Goal: Find contact information: Find contact information

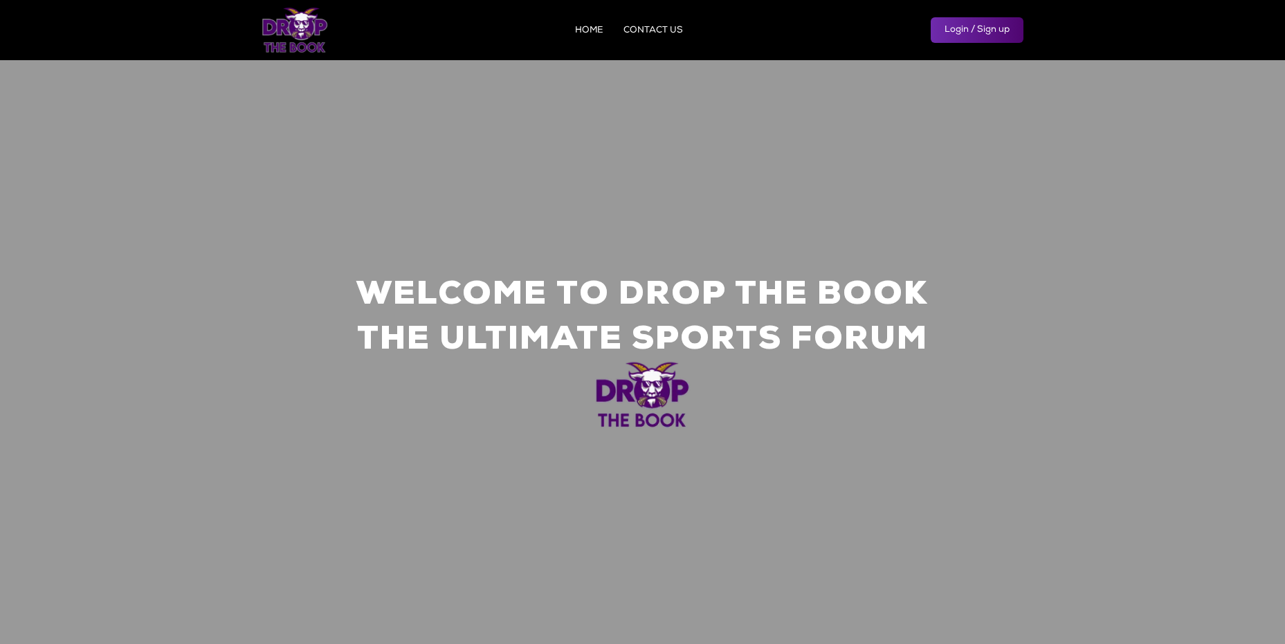
click at [596, 30] on link "HOME" at bounding box center [589, 30] width 28 height 9
click at [641, 35] on link "CONTACT US" at bounding box center [652, 30] width 59 height 9
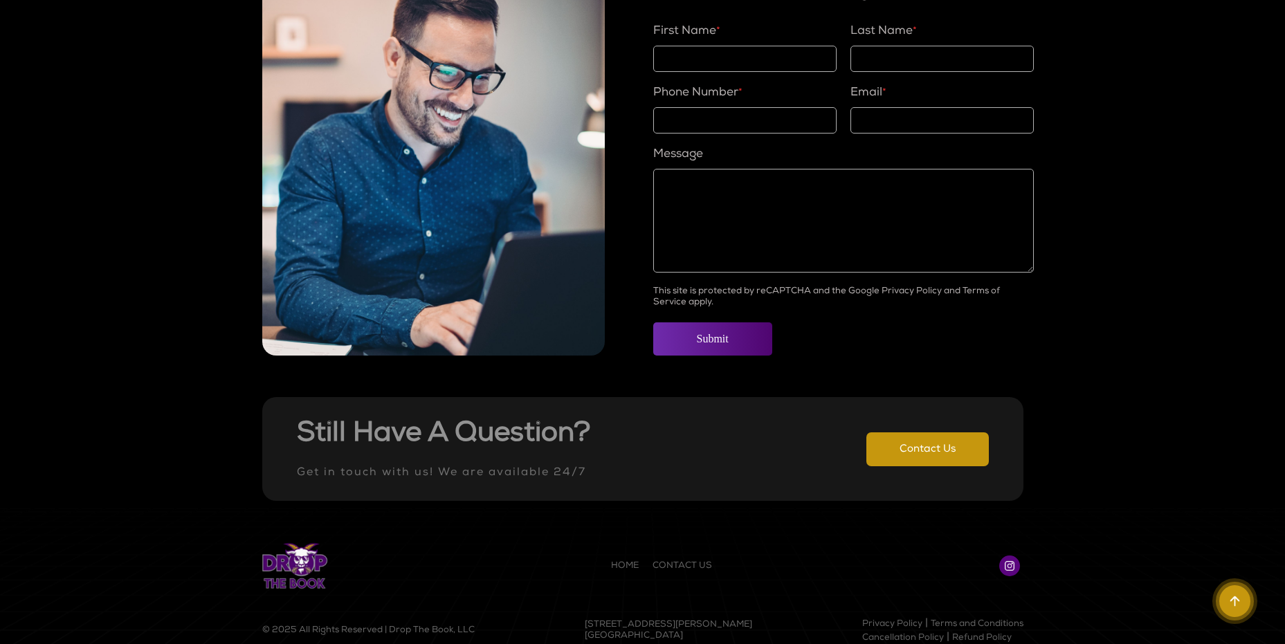
scroll to position [903, 0]
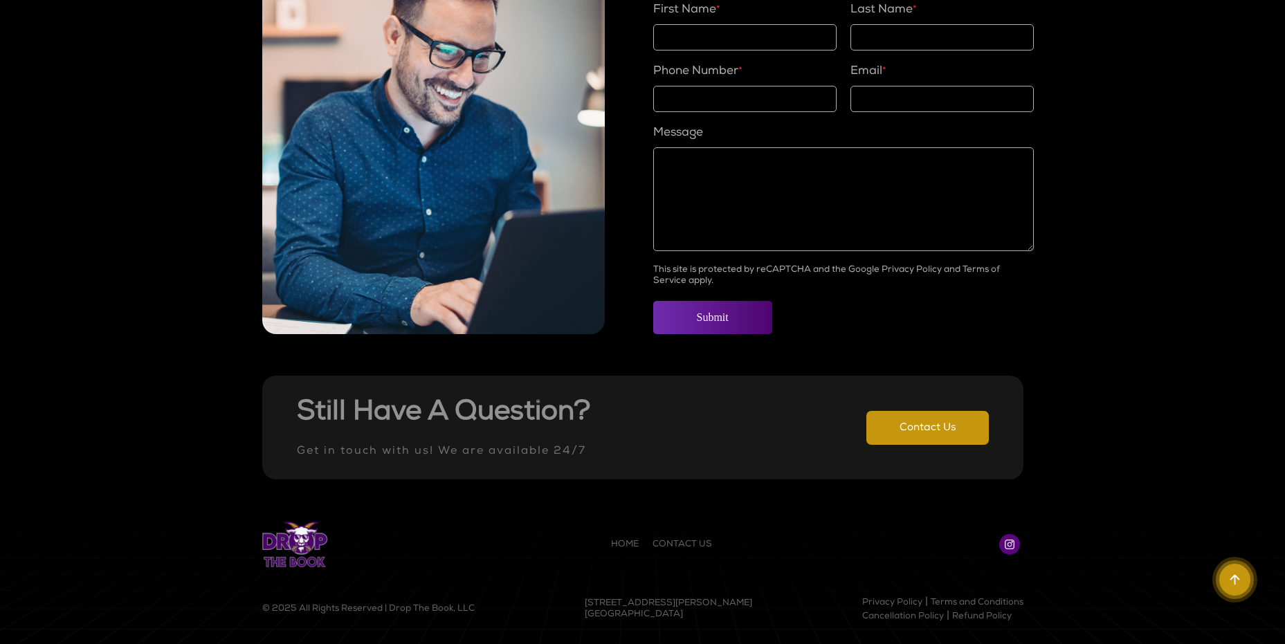
click at [618, 544] on link "HOME" at bounding box center [625, 544] width 28 height 9
